Goal: Check status: Check status

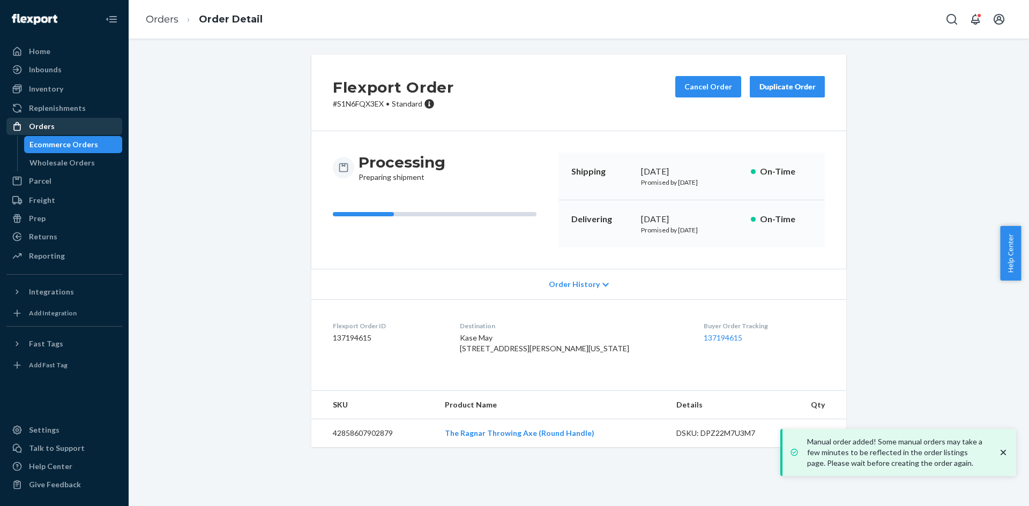
click at [72, 122] on div "Orders" at bounding box center [65, 126] width 114 height 15
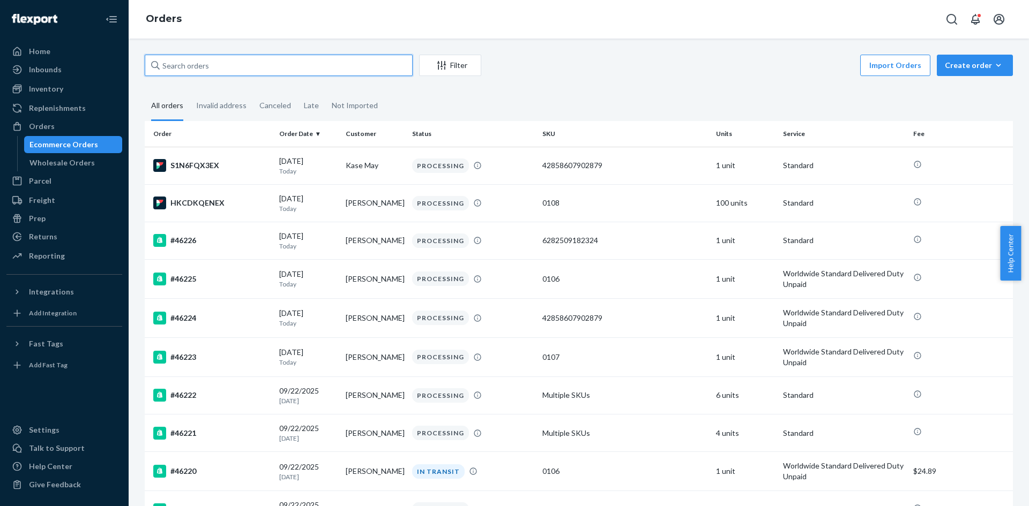
click at [228, 71] on input "text" at bounding box center [279, 65] width 268 height 21
type input "jason tugg"
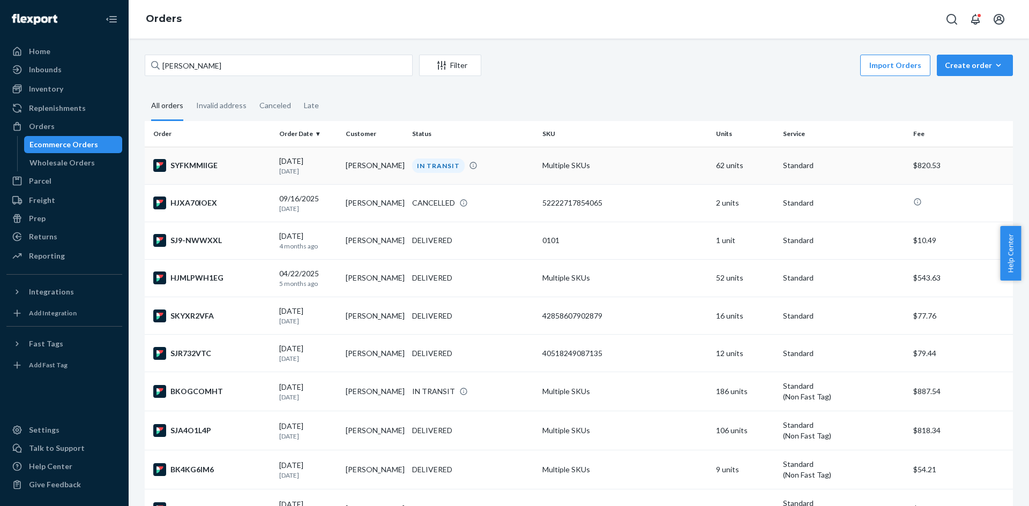
click at [232, 173] on td "SYFKMMIIGE" at bounding box center [210, 166] width 130 height 38
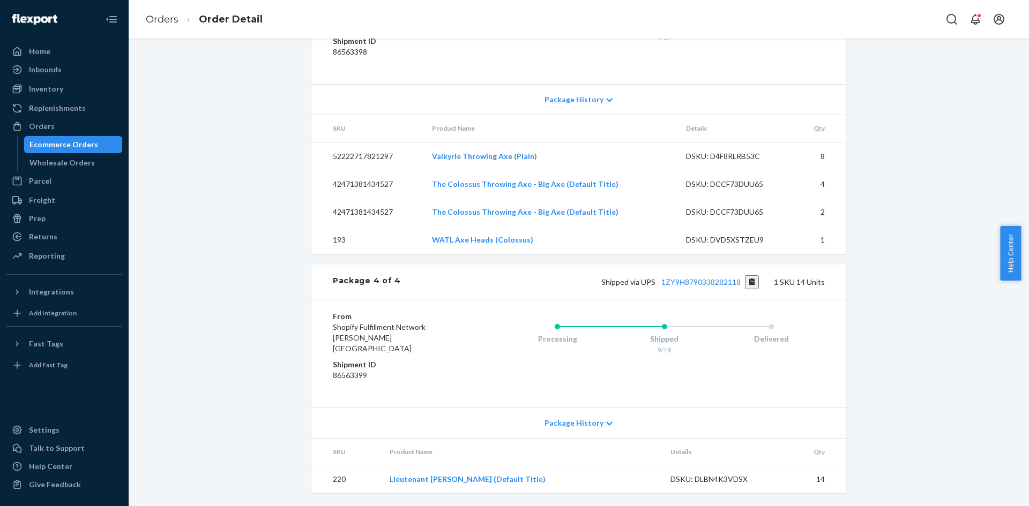
scroll to position [969, 0]
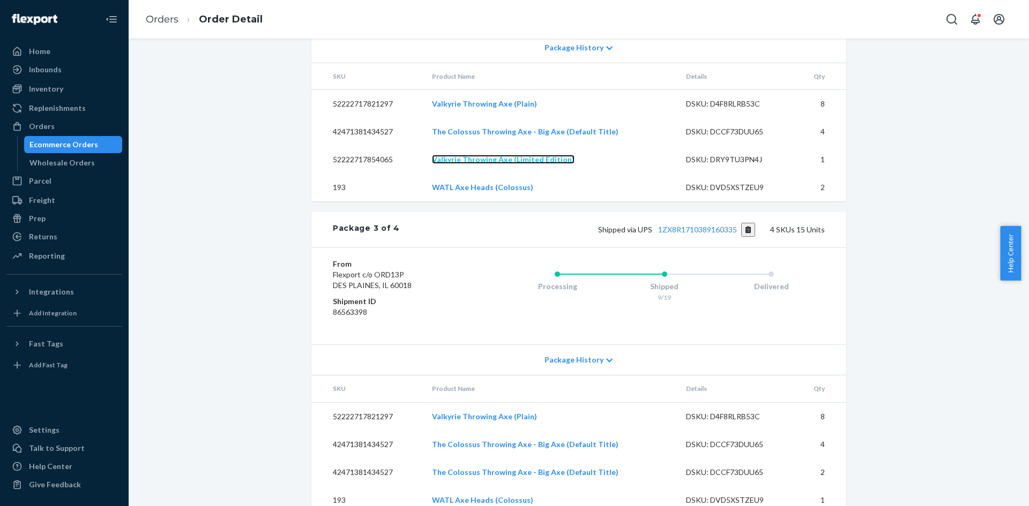
click at [530, 164] on link "Valkyrie Throwing Axe (Limited Edition)" at bounding box center [503, 159] width 143 height 9
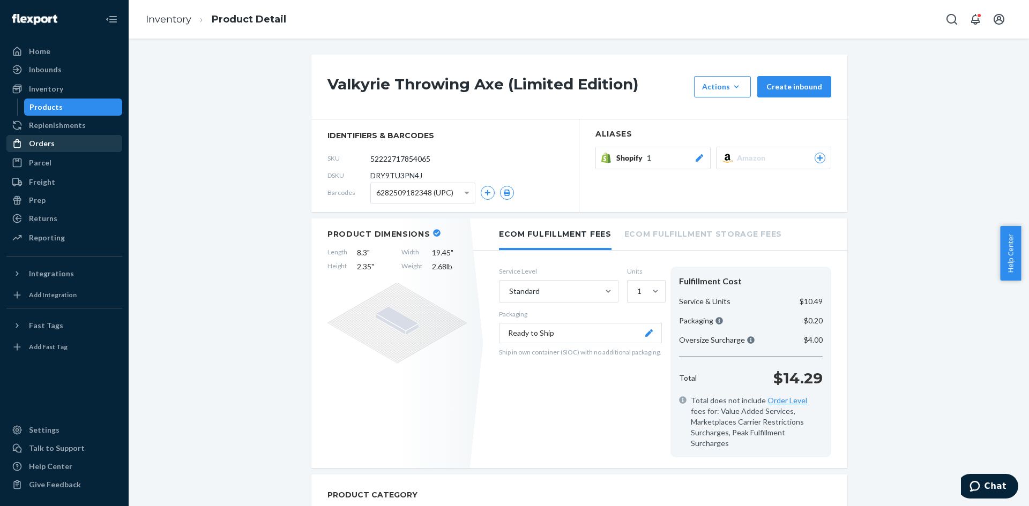
click at [46, 132] on div "Replenishments" at bounding box center [65, 125] width 114 height 15
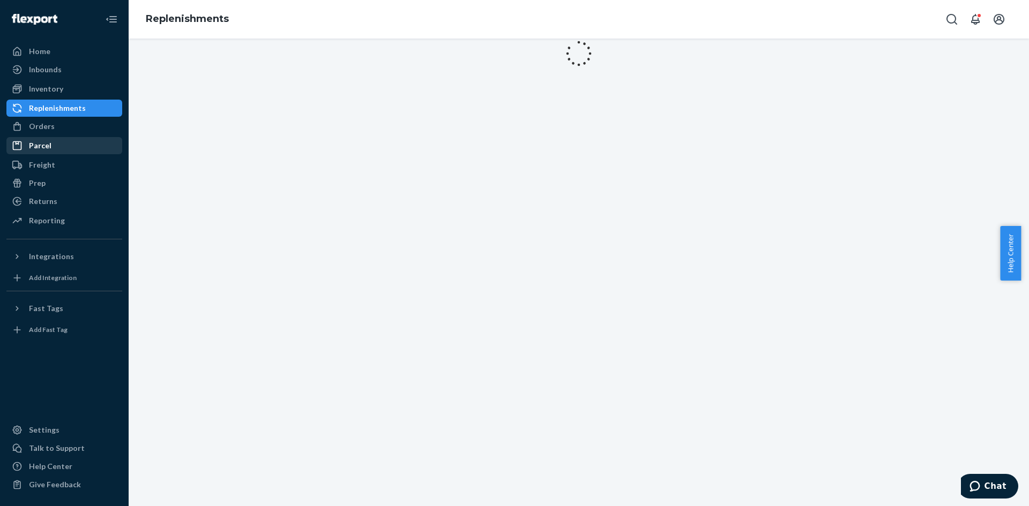
click at [44, 138] on ul "Home Inbounds Shipping Plans Problems Inventory Products Replenishments Orders …" at bounding box center [64, 137] width 116 height 188
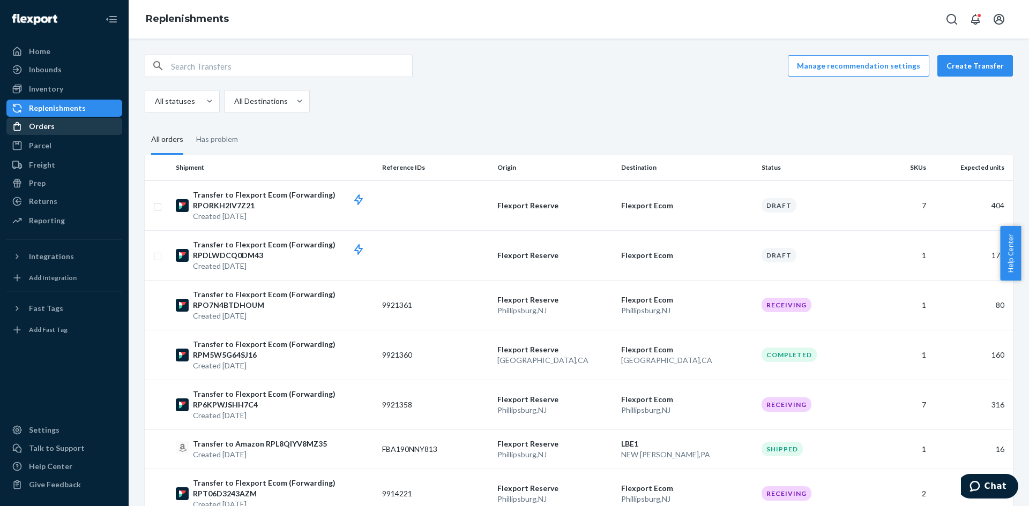
click at [48, 127] on div "Orders" at bounding box center [42, 126] width 26 height 11
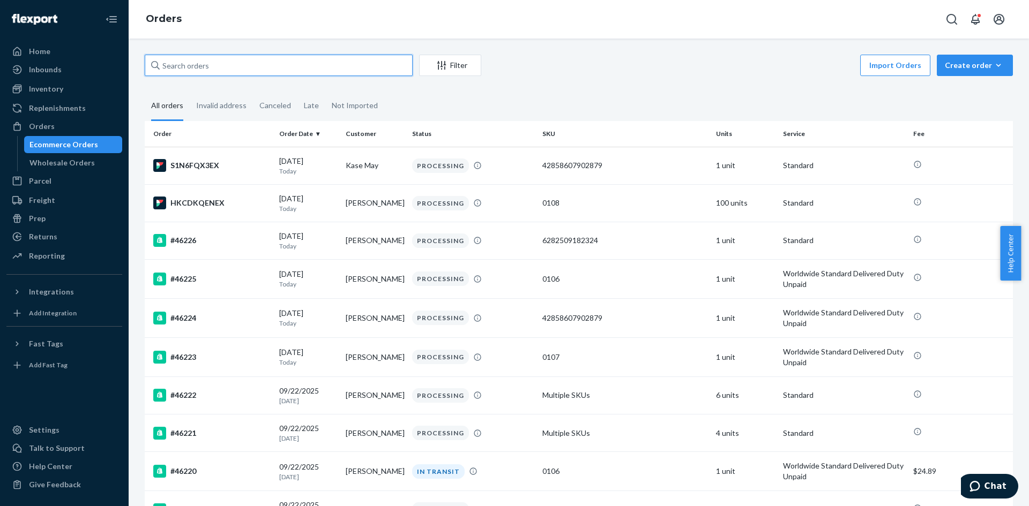
click at [247, 76] on input "text" at bounding box center [279, 65] width 268 height 21
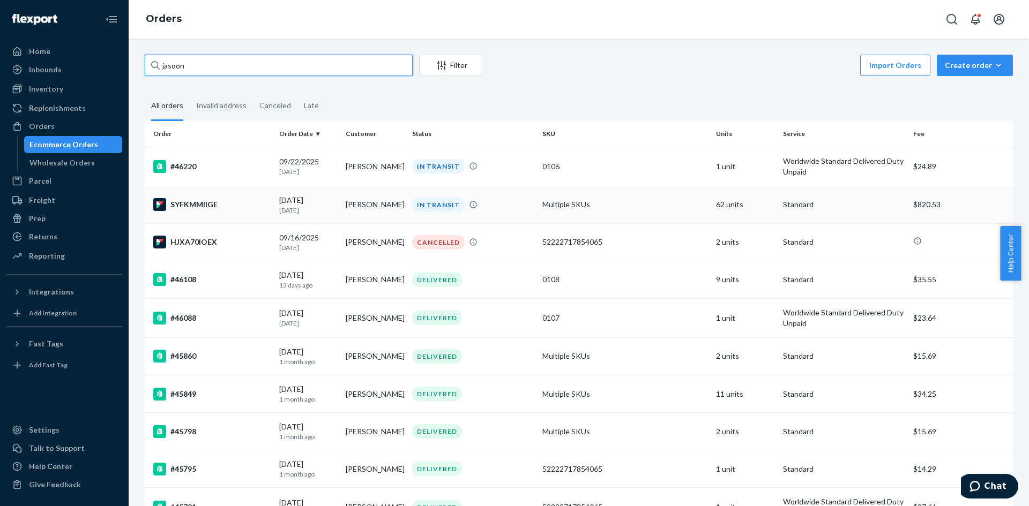
type input "jasoon"
click at [240, 217] on td "SYFKMMIIGE" at bounding box center [210, 205] width 130 height 38
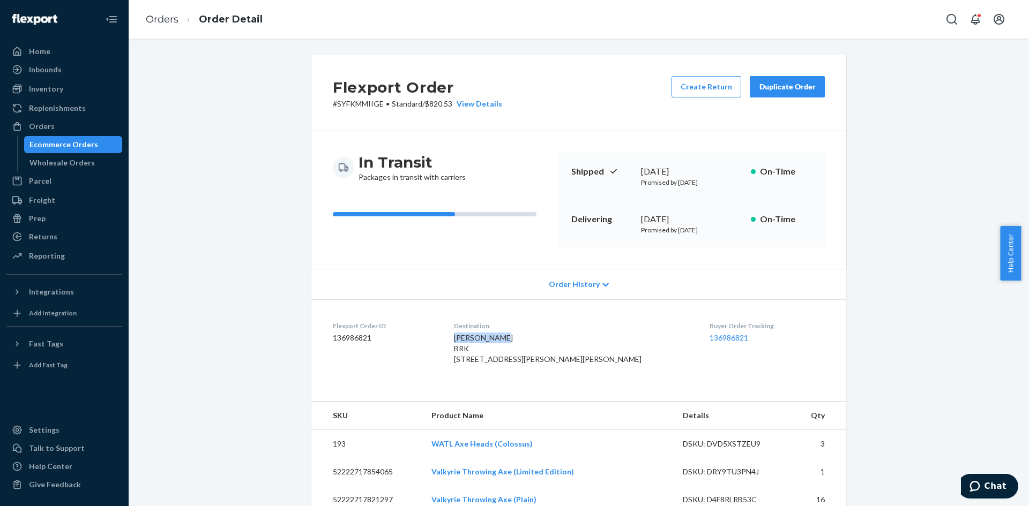
drag, startPoint x: 524, startPoint y: 339, endPoint x: 478, endPoint y: 340, distance: 45.6
click at [478, 340] on dl "Flexport Order ID 136986821 Destination [PERSON_NAME] BRK [STREET_ADDRESS][PERS…" at bounding box center [578, 345] width 535 height 91
drag, startPoint x: 515, startPoint y: 346, endPoint x: 487, endPoint y: 352, distance: 28.9
click at [487, 352] on div "[PERSON_NAME] BRK [STREET_ADDRESS][PERSON_NAME][PERSON_NAME]" at bounding box center [573, 349] width 239 height 32
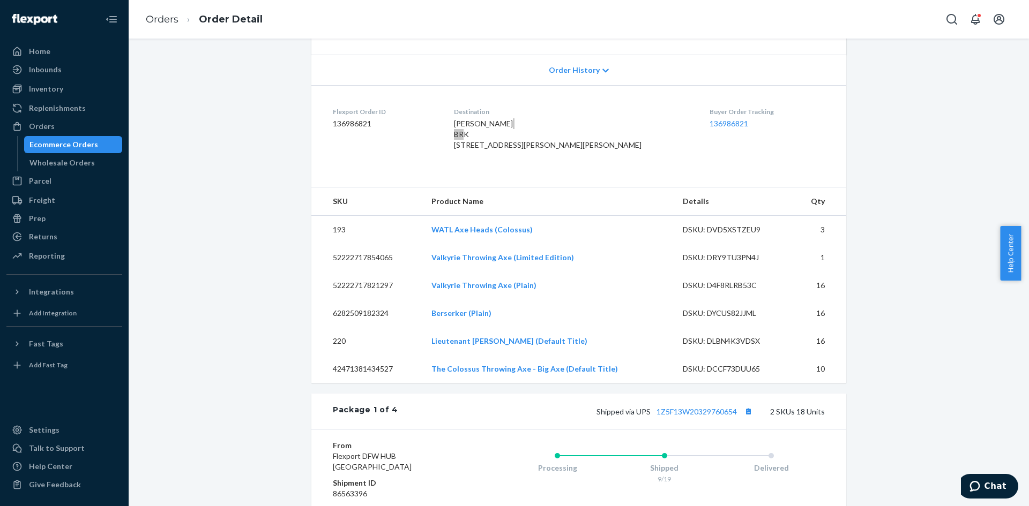
scroll to position [429, 0]
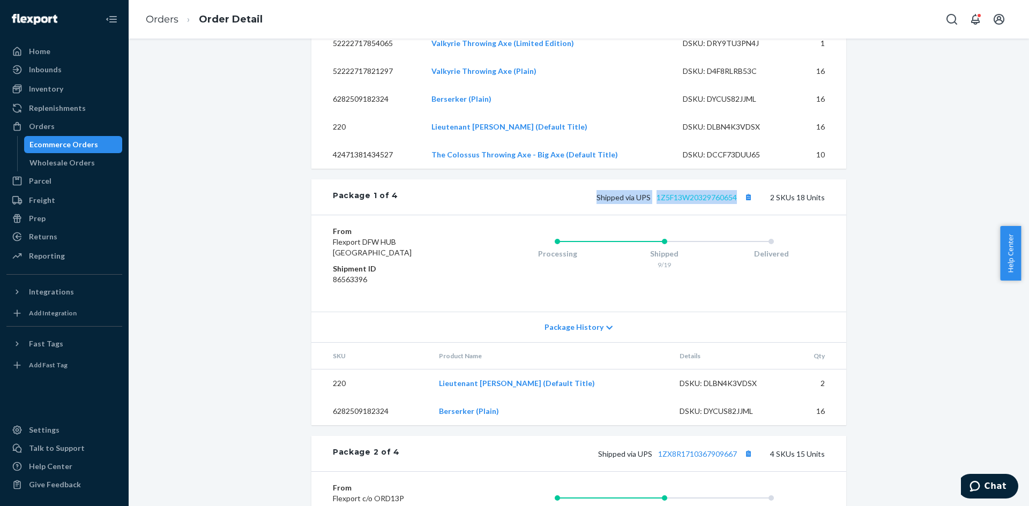
drag, startPoint x: 592, startPoint y: 218, endPoint x: 733, endPoint y: 219, distance: 141.0
click at [733, 204] on div "Shipped via UPS 1Z5F13W20329760654 2 SKUs 18 Units" at bounding box center [611, 197] width 427 height 14
copy span "Shipped via UPS 1Z5F13W20329760654"
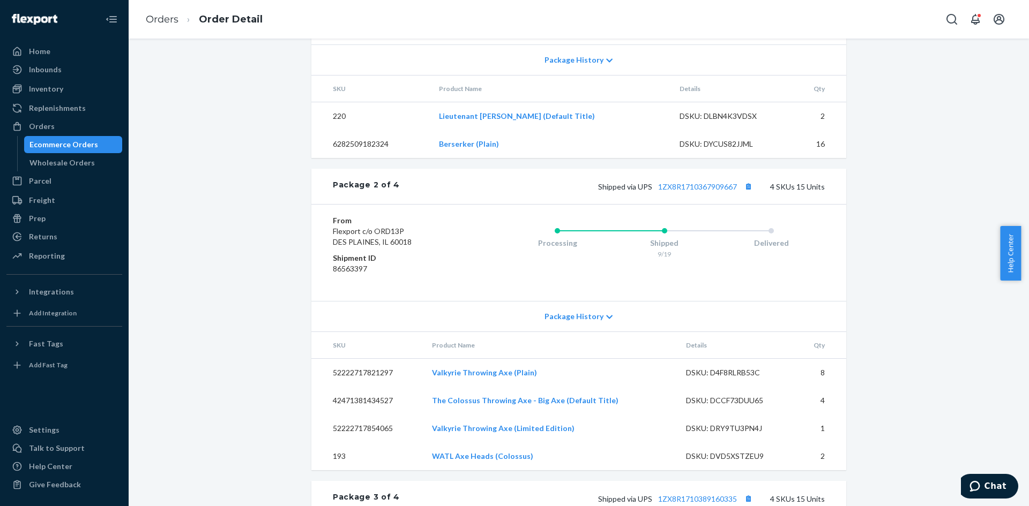
scroll to position [697, 0]
drag, startPoint x: 586, startPoint y: 203, endPoint x: 735, endPoint y: 208, distance: 149.6
click at [735, 193] on div "Shipped via UPS 1ZX8R1710367909667 4 SKUs 15 Units" at bounding box center [612, 186] width 425 height 14
copy span "Shipped via UPS 1ZX8R1710367909667"
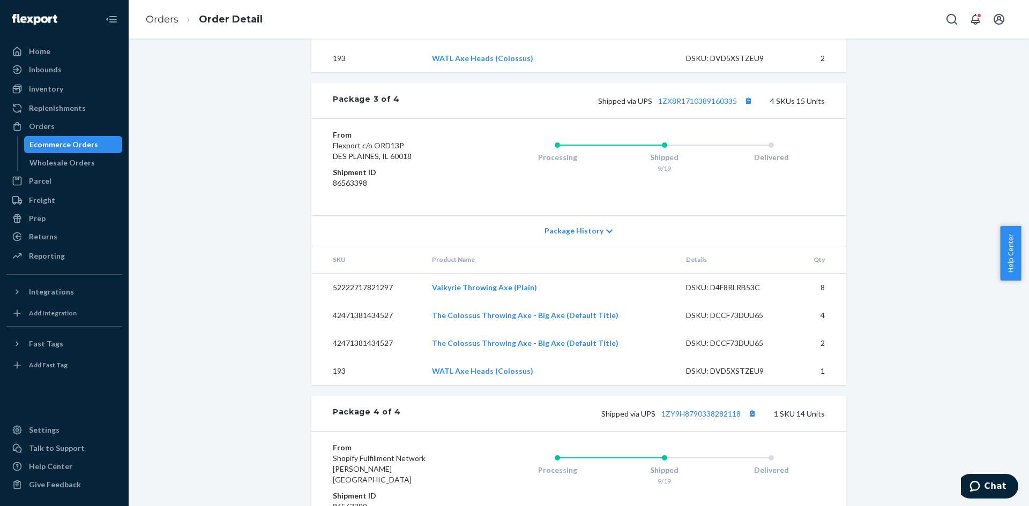
scroll to position [1018, 0]
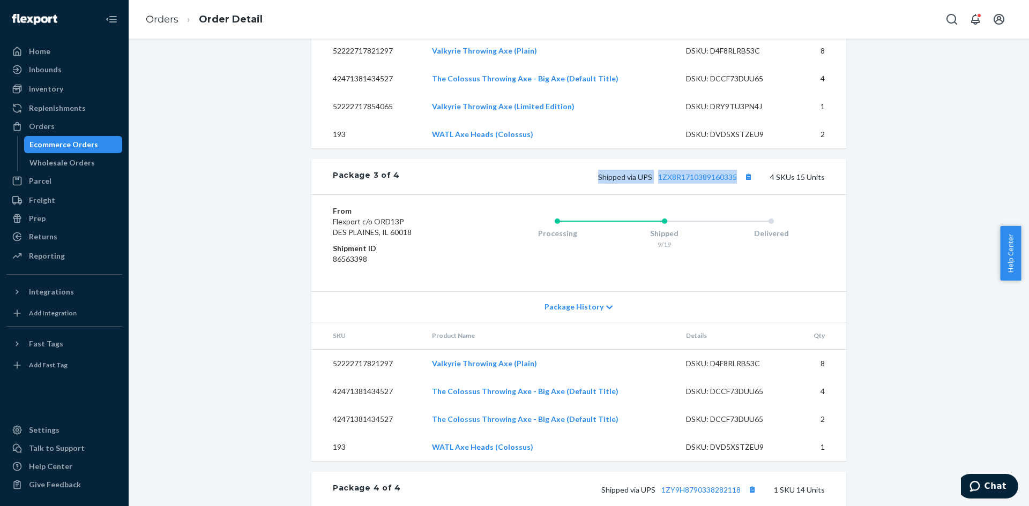
drag, startPoint x: 590, startPoint y: 199, endPoint x: 734, endPoint y: 205, distance: 143.7
click at [734, 184] on div "Shipped via UPS 1ZX8R1710389160335 4 SKUs 15 Units" at bounding box center [612, 177] width 425 height 14
copy span "Shipped via UPS 1ZX8R1710389160335"
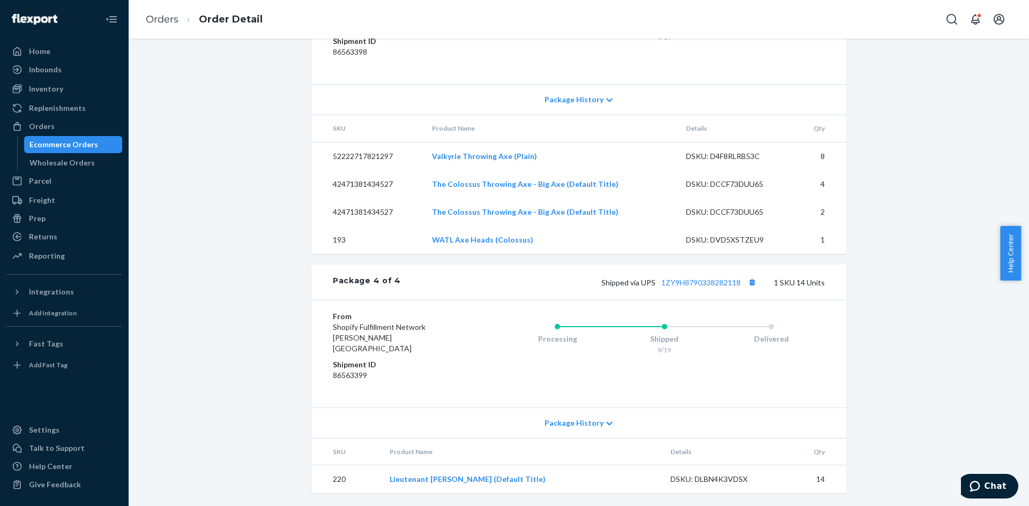
scroll to position [1236, 0]
drag, startPoint x: 592, startPoint y: 287, endPoint x: 737, endPoint y: 294, distance: 145.4
click at [737, 289] on div "Shipped via UPS 1ZY9H8790338282118 1 SKU 14 Units" at bounding box center [613, 282] width 424 height 14
copy span "Shipped via UPS 1ZY9H8790338282118"
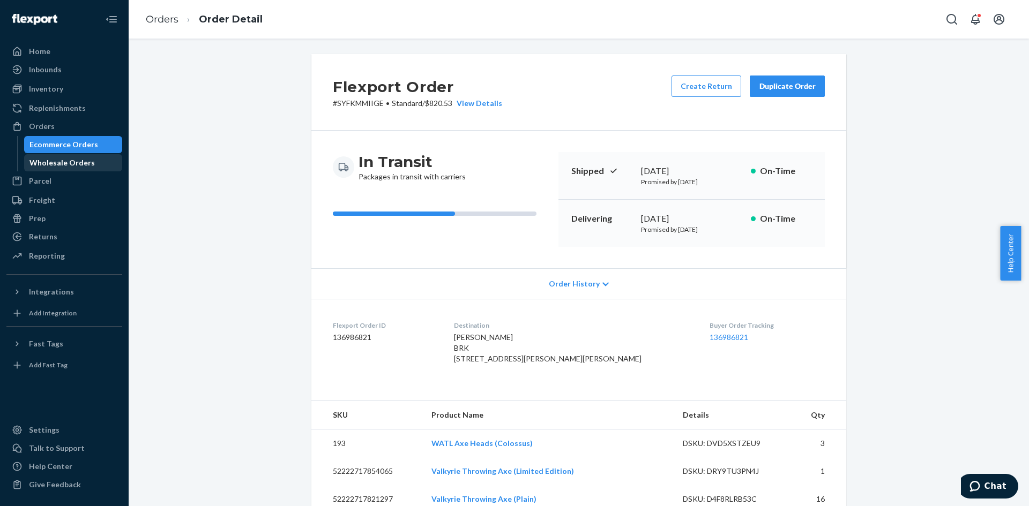
scroll to position [0, 0]
click at [59, 131] on div "Orders" at bounding box center [65, 126] width 114 height 15
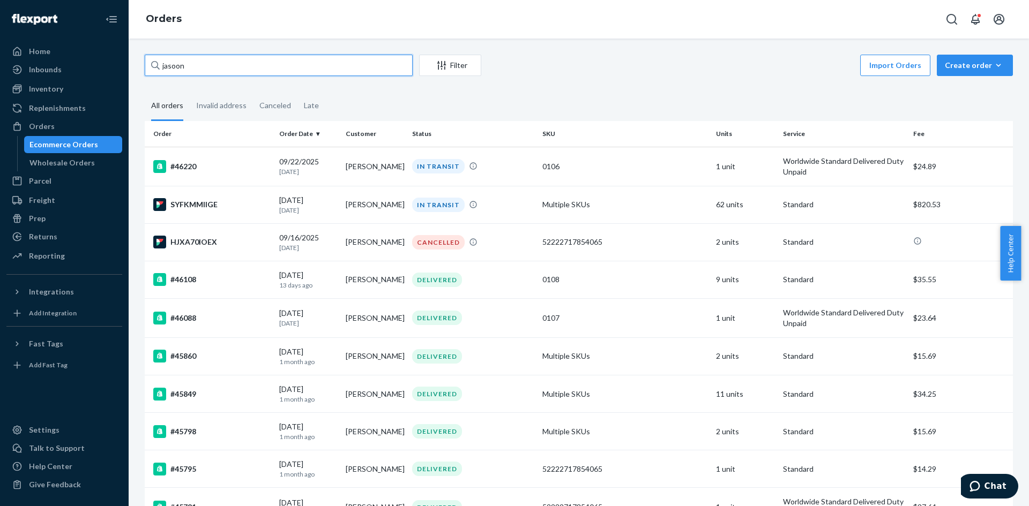
click at [226, 72] on input "jasoon" at bounding box center [279, 65] width 268 height 21
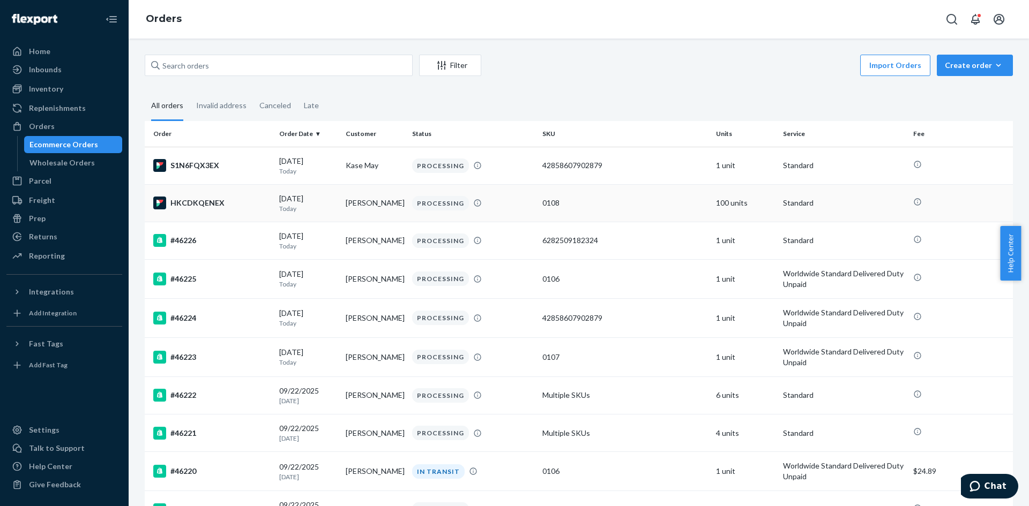
click at [254, 202] on div "HKCDKQENEX" at bounding box center [211, 203] width 117 height 13
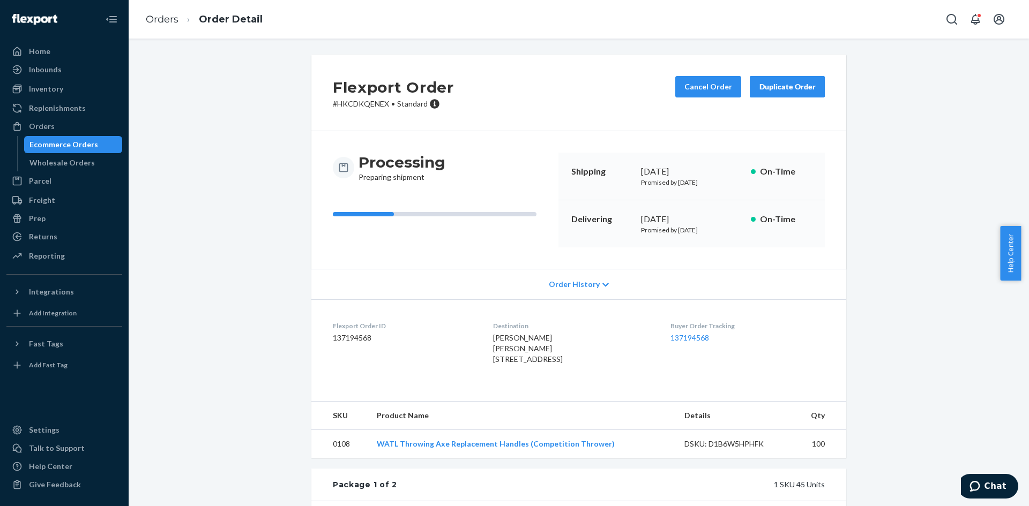
click at [78, 98] on div "Inventory Products" at bounding box center [64, 89] width 116 height 18
click at [78, 96] on link "Inventory" at bounding box center [64, 88] width 116 height 17
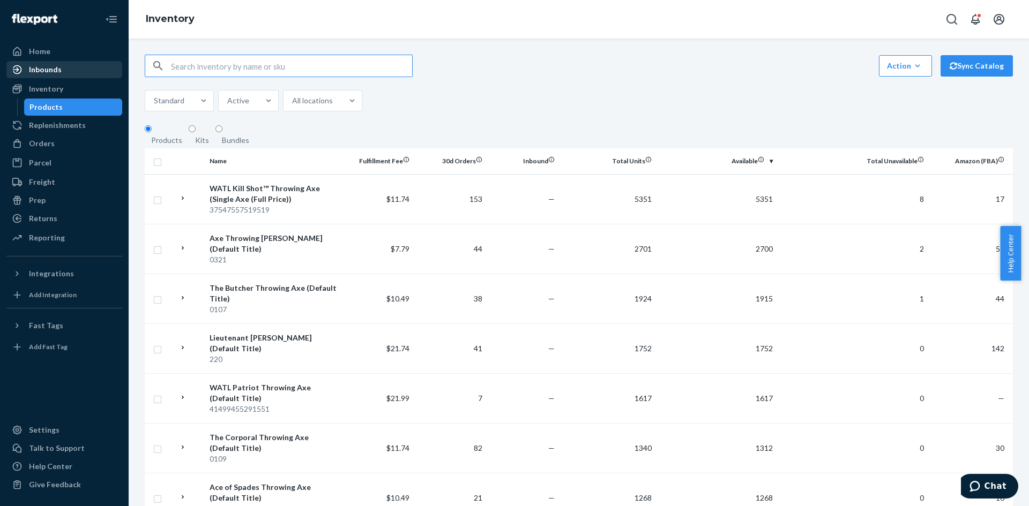
click at [50, 68] on div "Inbounds" at bounding box center [45, 69] width 33 height 11
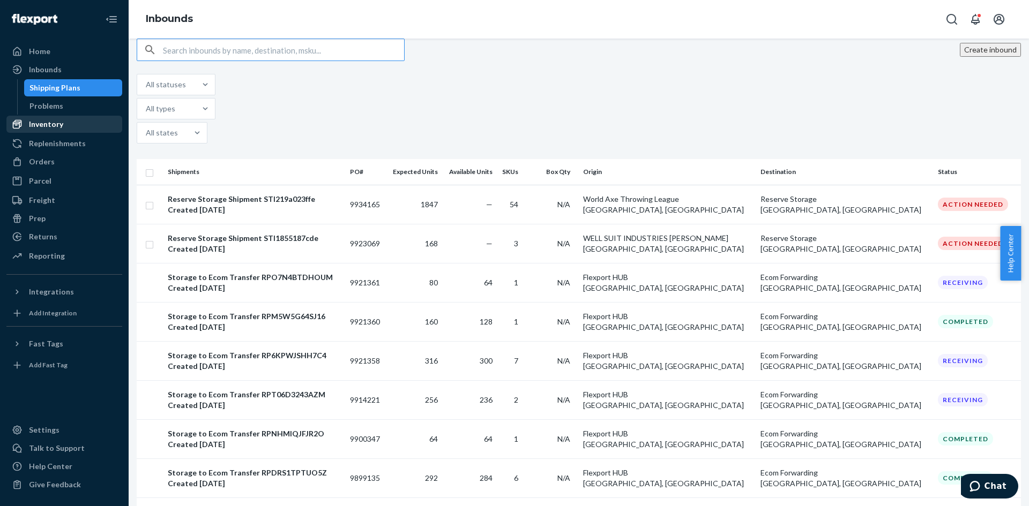
click at [69, 127] on div "Inventory" at bounding box center [65, 124] width 114 height 15
